Goal: Transaction & Acquisition: Obtain resource

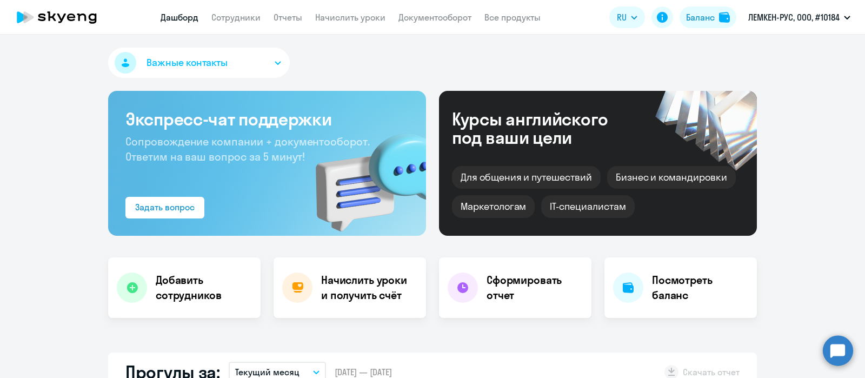
select select "30"
click at [713, 18] on div "Баланс" at bounding box center [700, 17] width 29 height 13
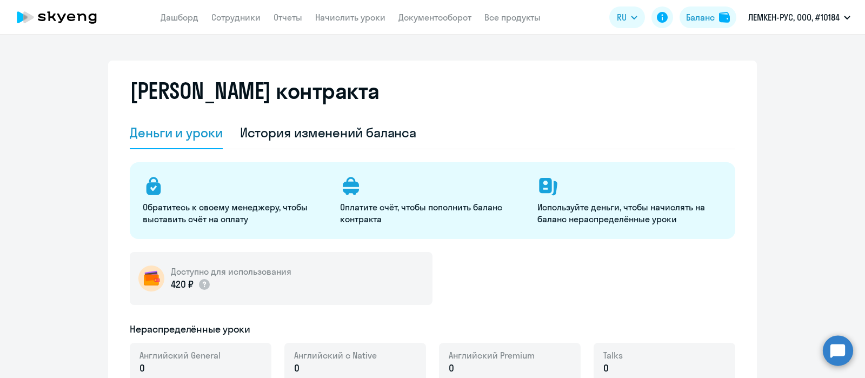
select select "english_adult_not_native_speaker"
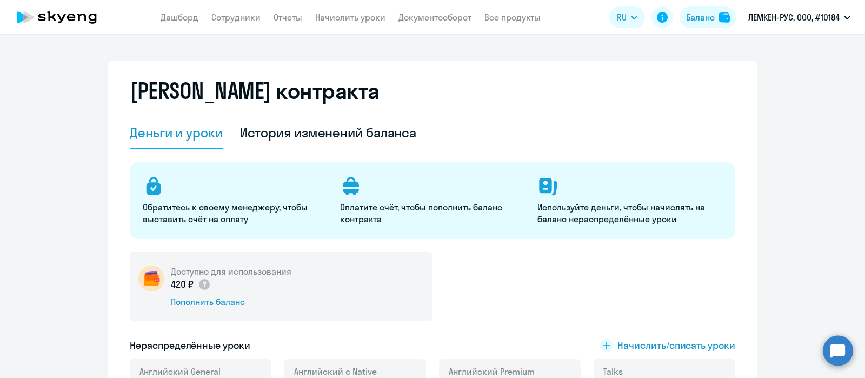
click at [216, 299] on div "Пополнить баланс" at bounding box center [231, 302] width 121 height 12
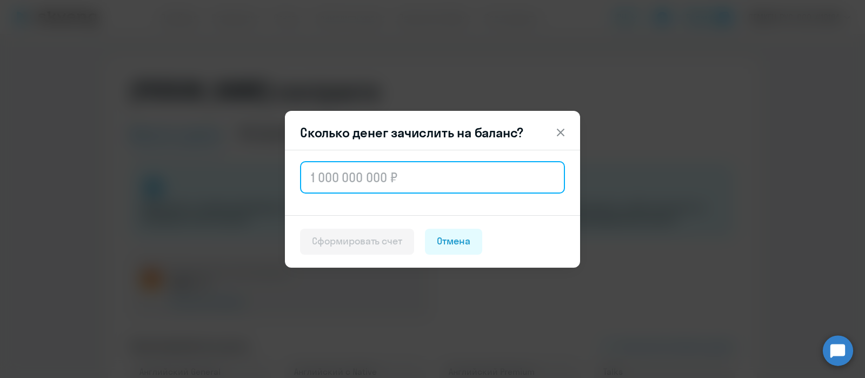
click at [351, 181] on input "text" at bounding box center [432, 177] width 265 height 32
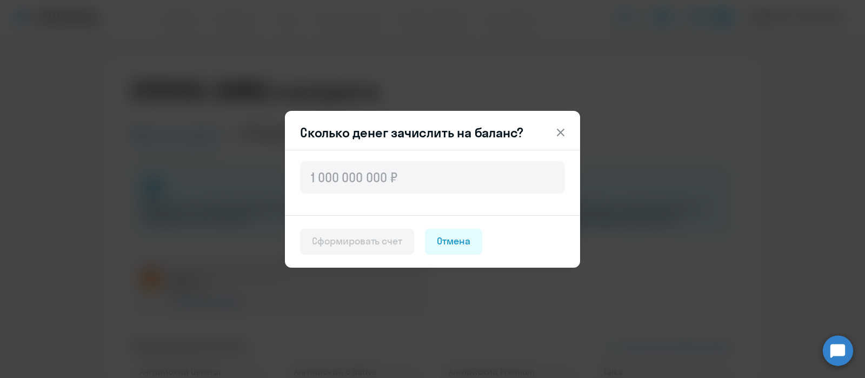
click at [368, 124] on header "Сколько денег зачислить на баланс?" at bounding box center [432, 132] width 295 height 17
click at [650, 56] on div "Сколько денег зачислить на баланс? Сформировать счет Отмена" at bounding box center [432, 189] width 523 height 303
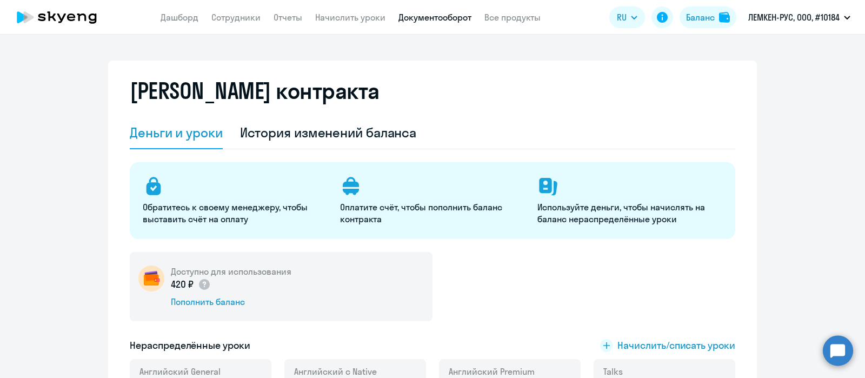
click at [450, 23] on link "Документооборот" at bounding box center [434, 17] width 73 height 11
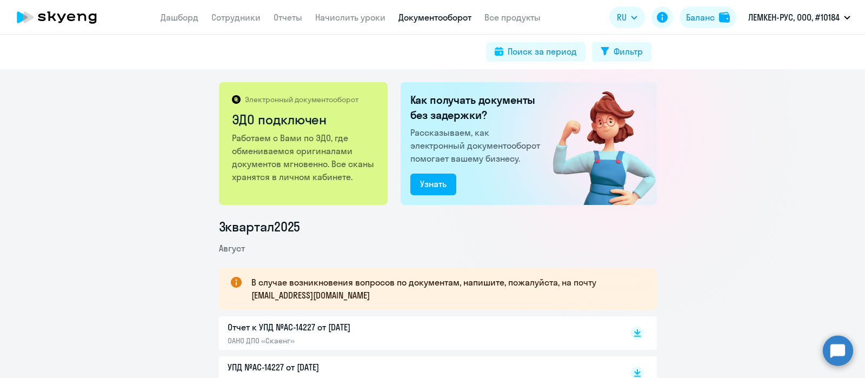
scroll to position [110, 0]
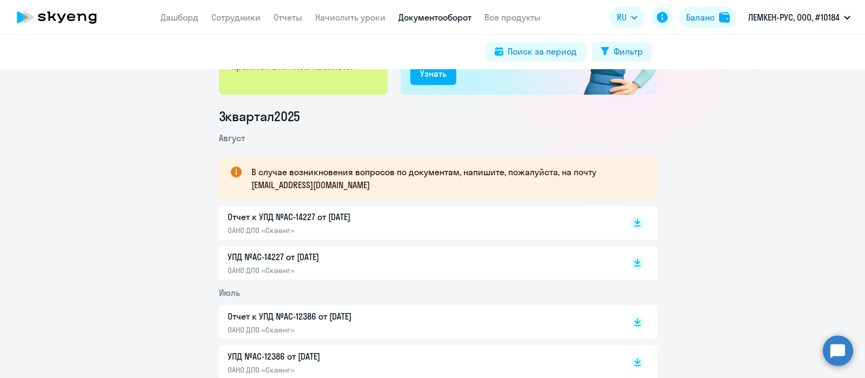
click at [708, 17] on div "Баланс" at bounding box center [700, 17] width 29 height 13
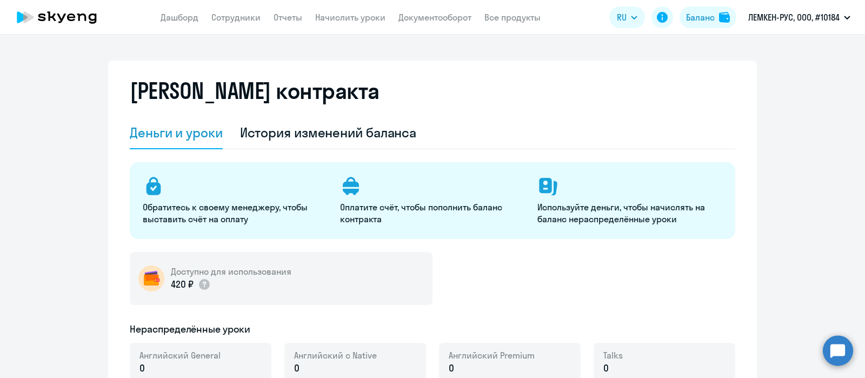
select select "english_adult_not_native_speaker"
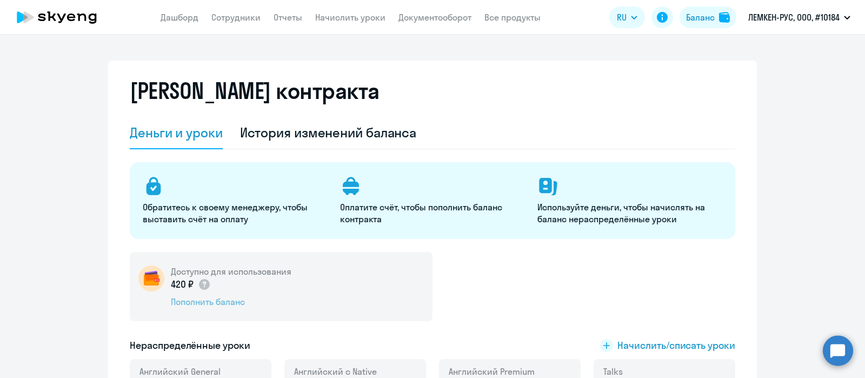
click at [206, 304] on div "Пополнить баланс" at bounding box center [231, 302] width 121 height 12
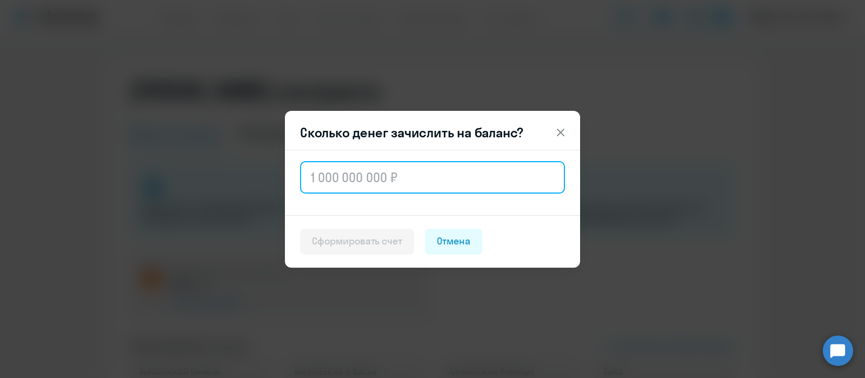
click at [360, 180] on input "text" at bounding box center [432, 177] width 265 height 32
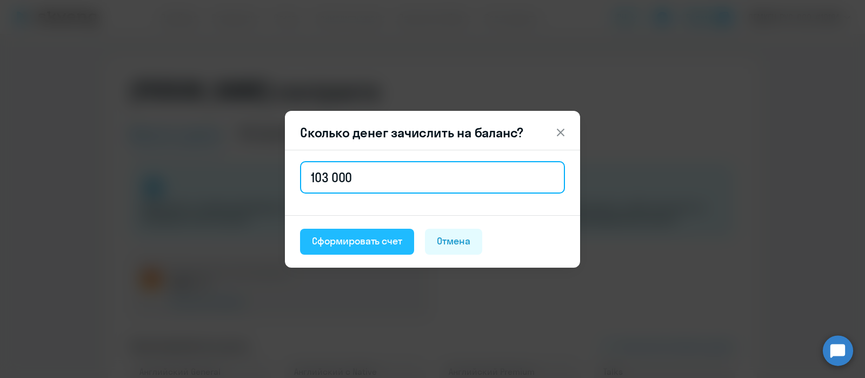
type input "103 000"
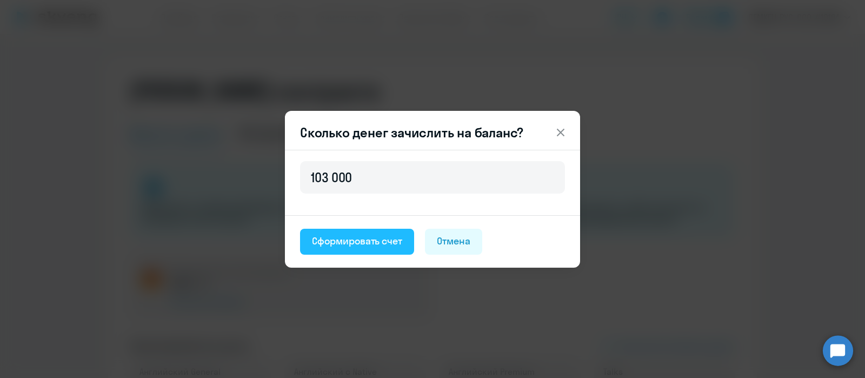
click at [357, 242] on div "Сформировать счет" at bounding box center [357, 241] width 90 height 14
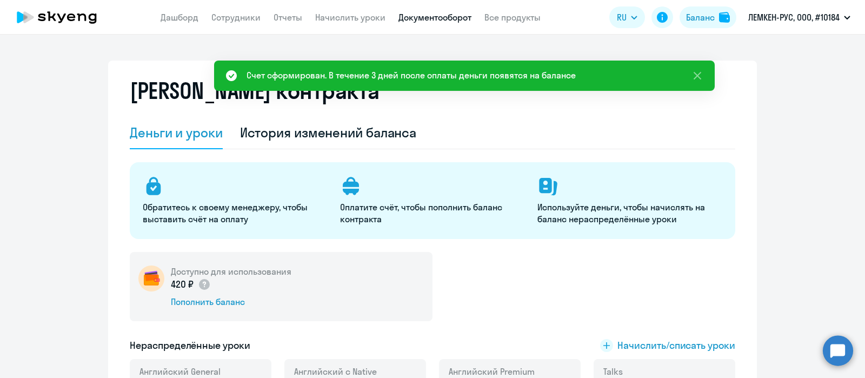
click at [435, 14] on link "Документооборот" at bounding box center [434, 17] width 73 height 11
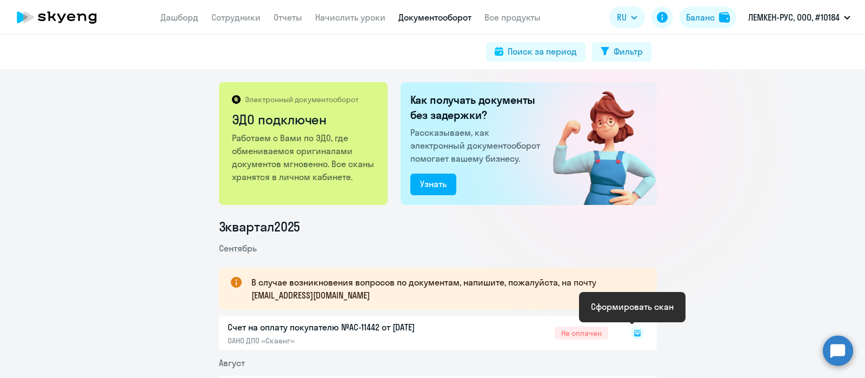
click at [634, 330] on icon at bounding box center [637, 333] width 6 height 6
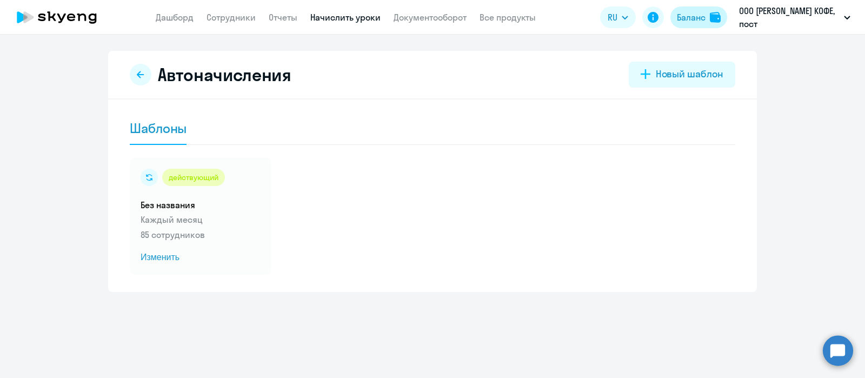
click at [705, 10] on button "Баланс" at bounding box center [698, 17] width 57 height 22
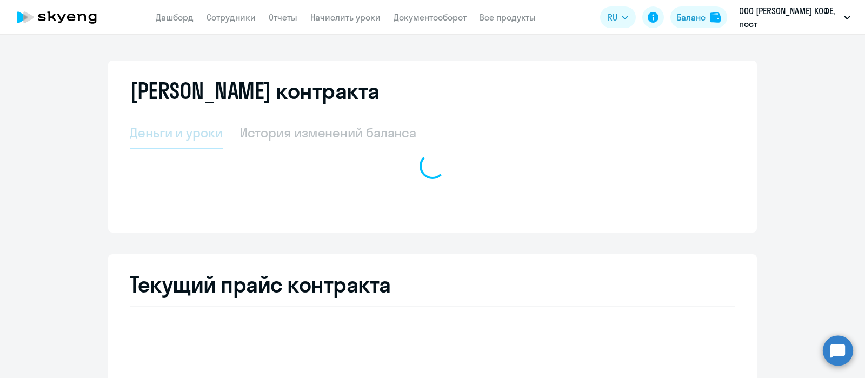
select select "english_adult_not_native_speaker"
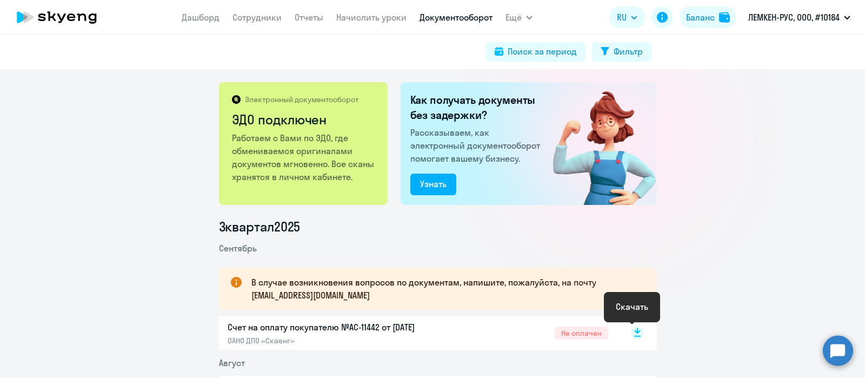
click at [634, 336] on icon at bounding box center [637, 336] width 6 height 1
